Goal: Check status: Check status

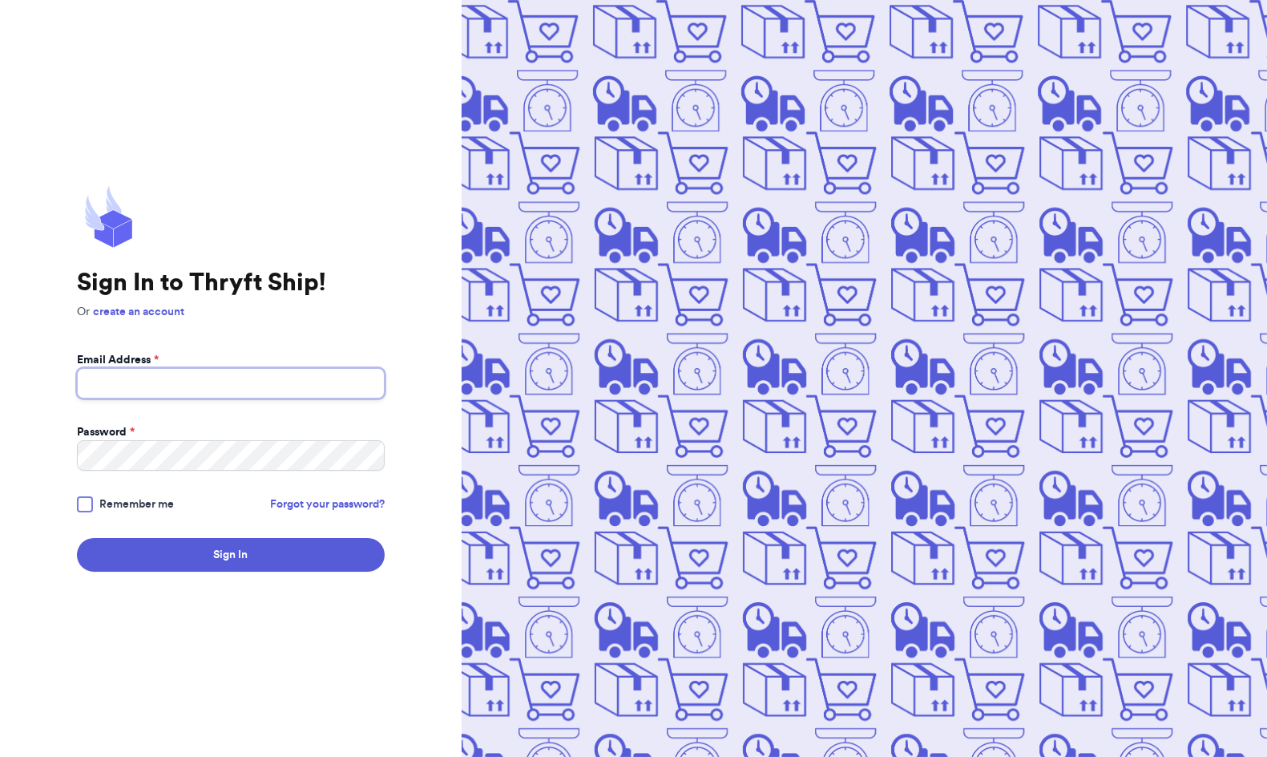
click at [184, 385] on input "Email Address *" at bounding box center [231, 383] width 308 height 30
type input "[EMAIL_ADDRESS][DOMAIN_NAME]"
click at [190, 471] on form "Email Address * [EMAIL_ADDRESS][DOMAIN_NAME] Password * Remember me Forgot your…" at bounding box center [231, 462] width 308 height 220
click at [77, 538] on button "Sign In" at bounding box center [231, 555] width 308 height 34
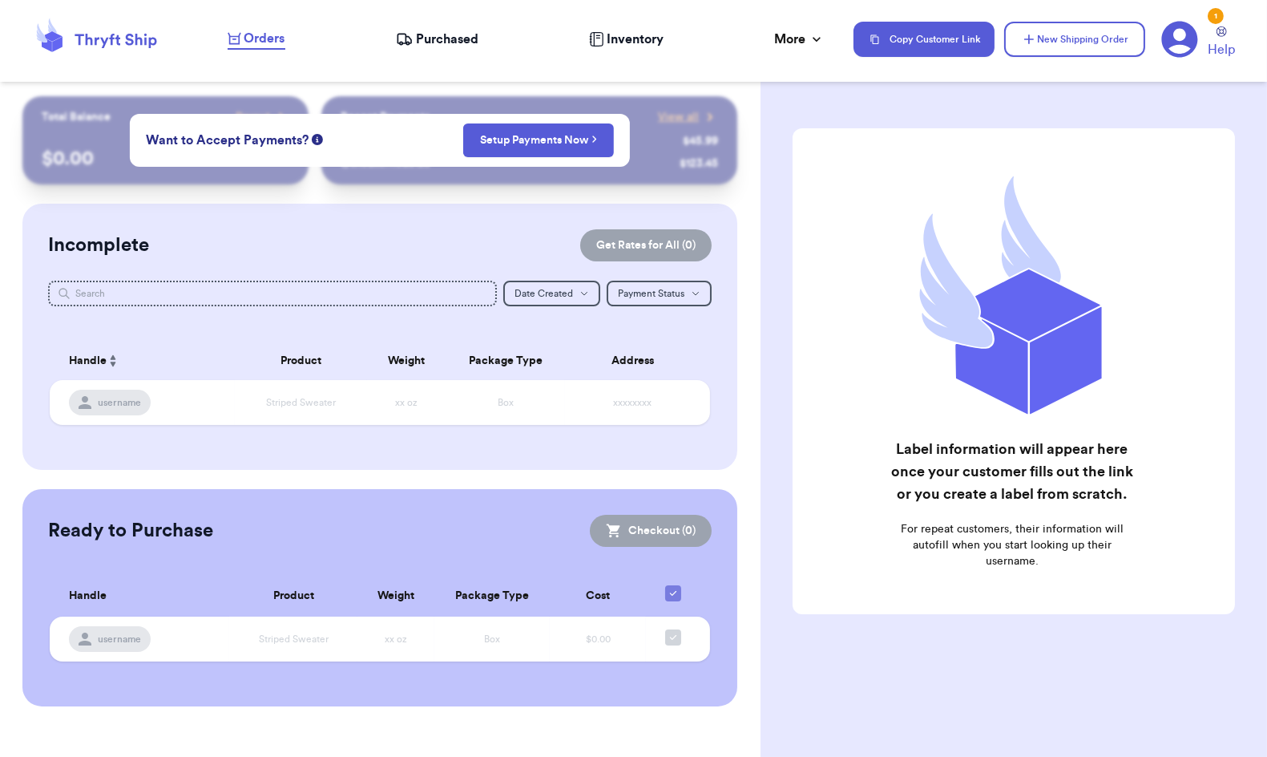
click at [384, 208] on div "Incomplete Get Rates for All ( 0 ) Get Rates for All ( 0 ) Date Created Date Cr…" at bounding box center [379, 337] width 715 height 266
click at [442, 38] on span "Purchased" at bounding box center [447, 39] width 63 height 19
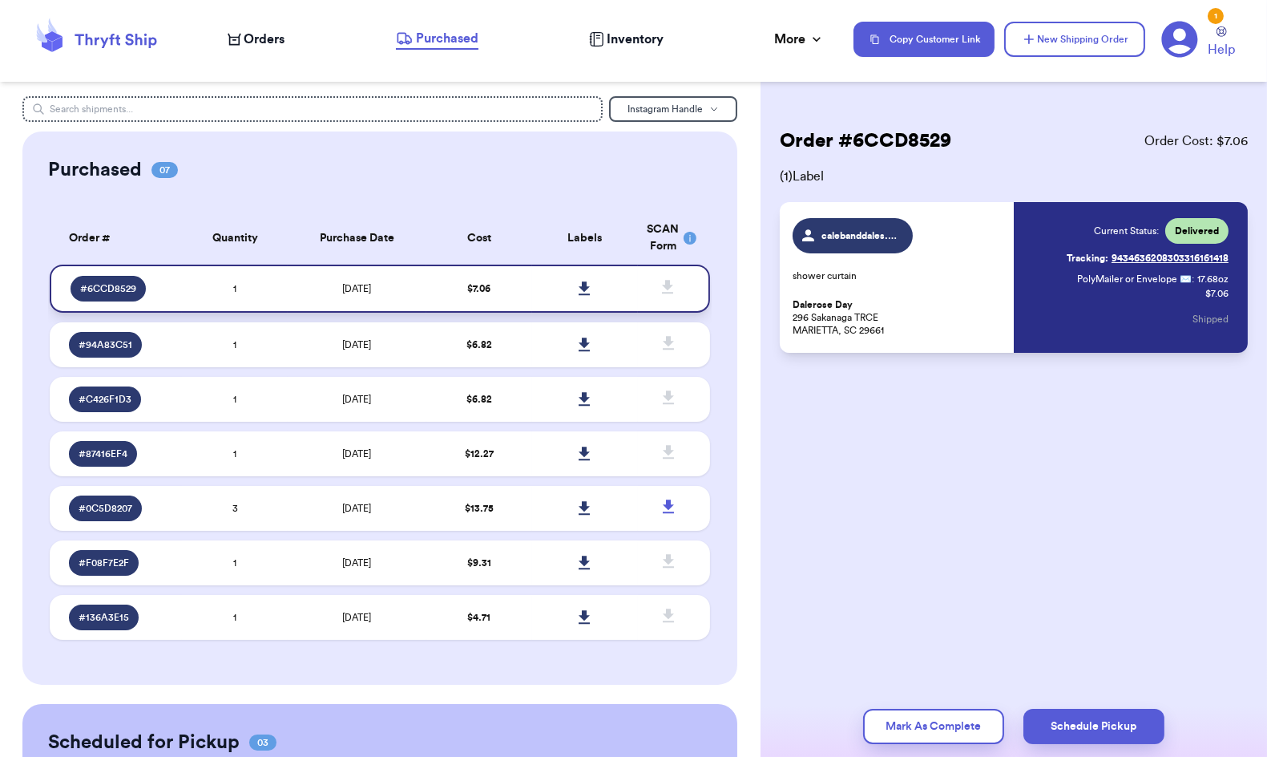
click at [501, 289] on td "$ 7.06" at bounding box center [479, 288] width 106 height 48
click at [534, 343] on td at bounding box center [585, 344] width 106 height 45
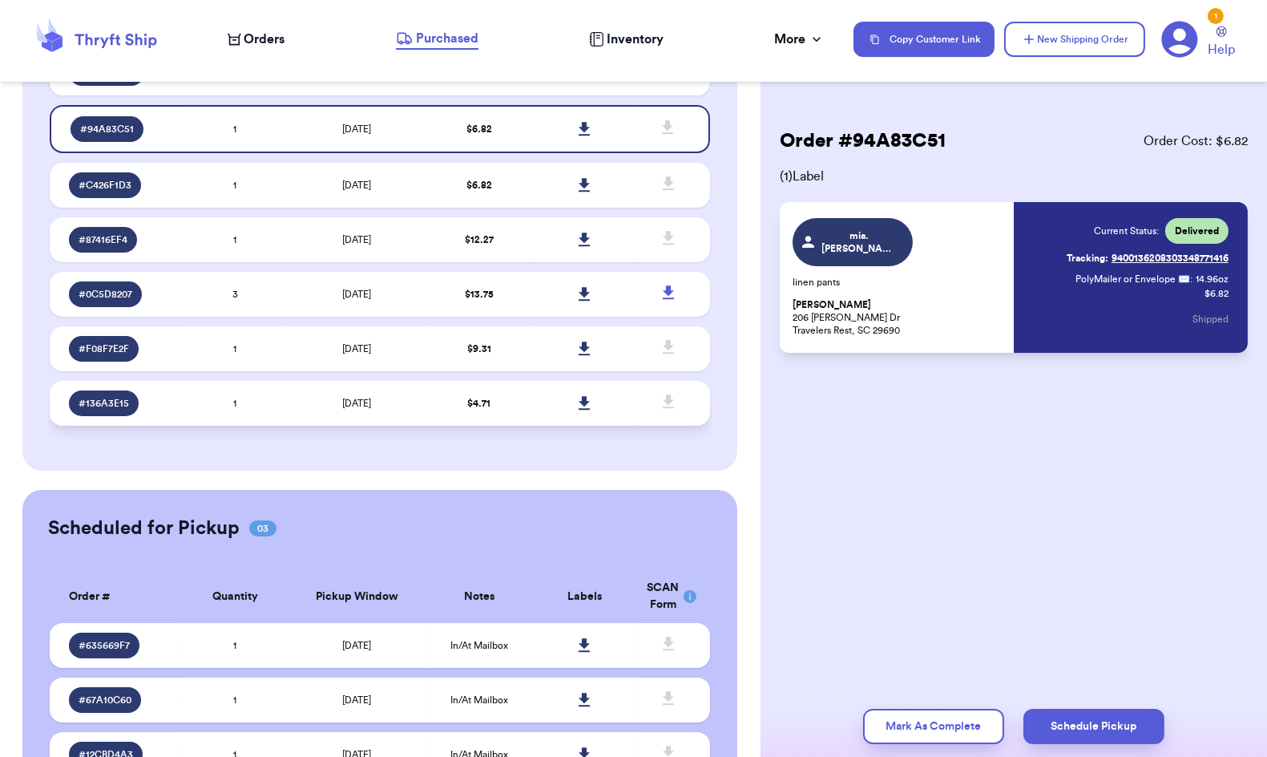
scroll to position [289, 0]
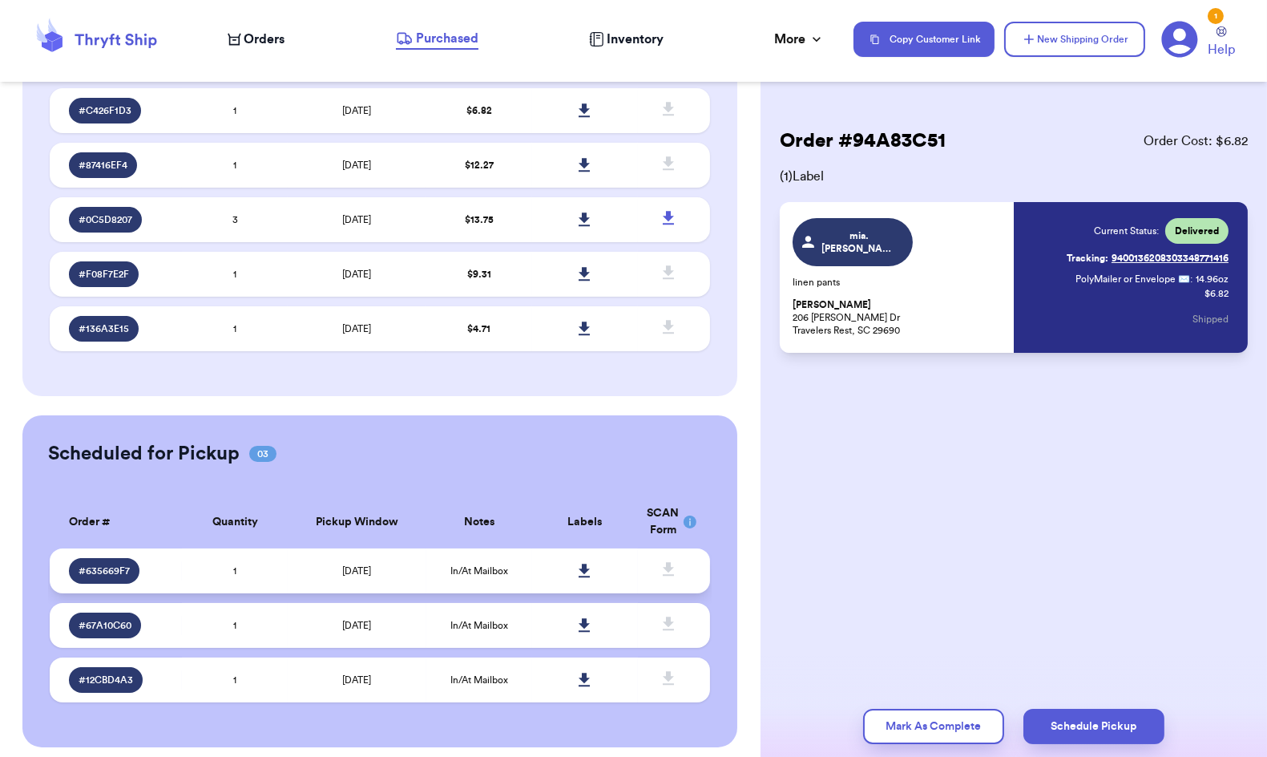
click at [343, 566] on span "[DATE]" at bounding box center [356, 571] width 29 height 10
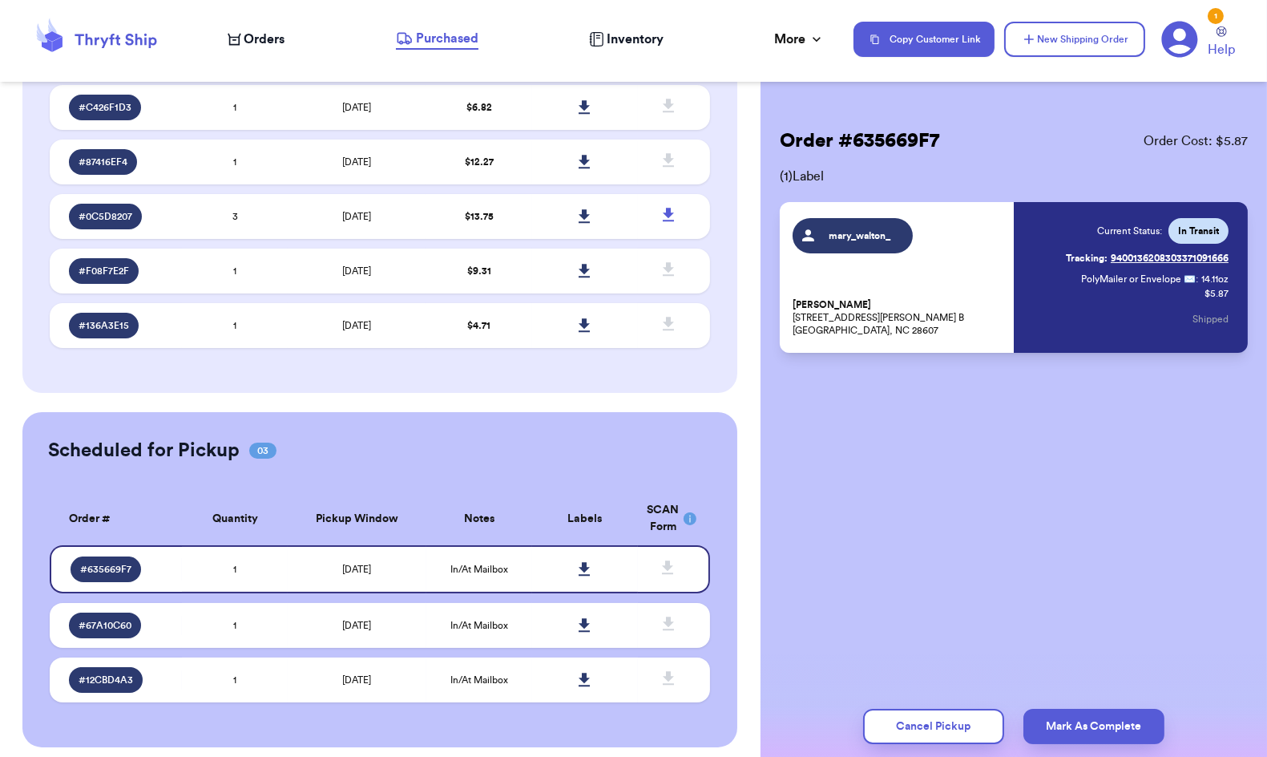
click at [1147, 263] on link "Tracking: 9400136208303371091666" at bounding box center [1147, 258] width 163 height 26
